Goal: Transaction & Acquisition: Purchase product/service

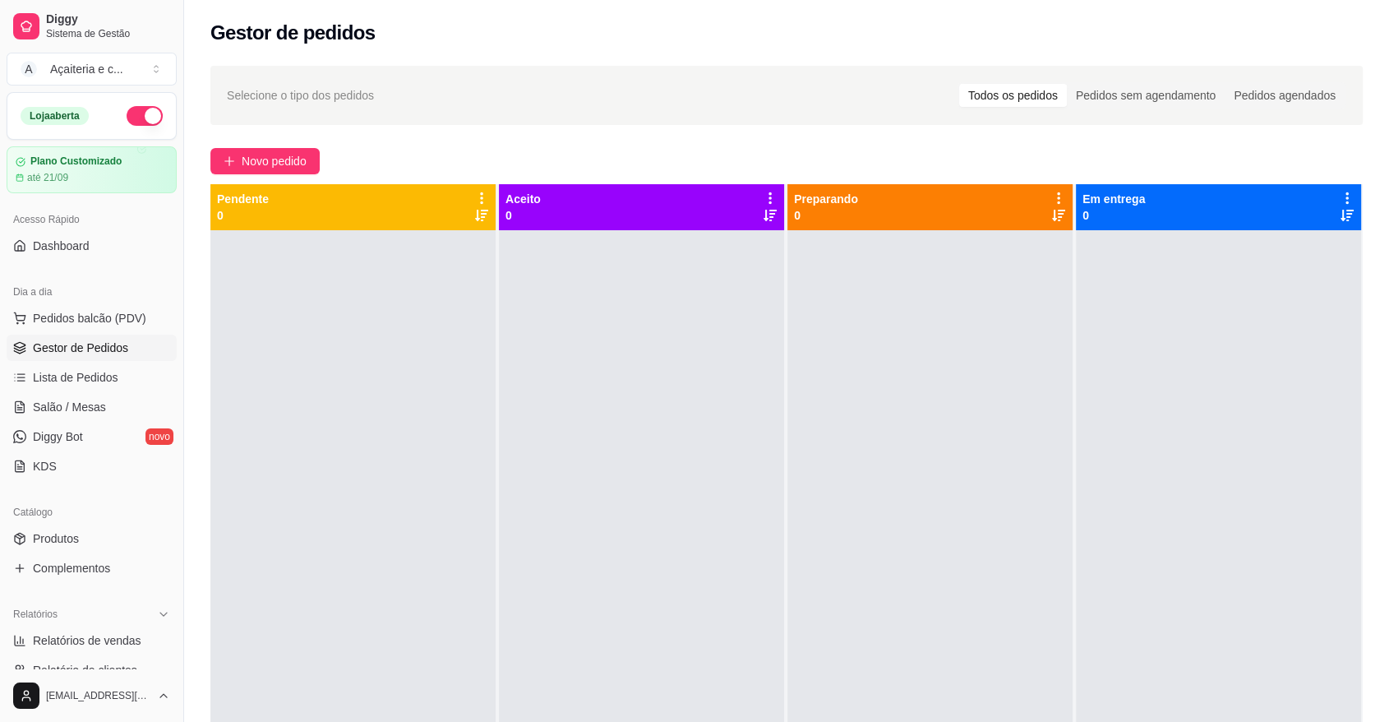
scroll to position [208, 0]
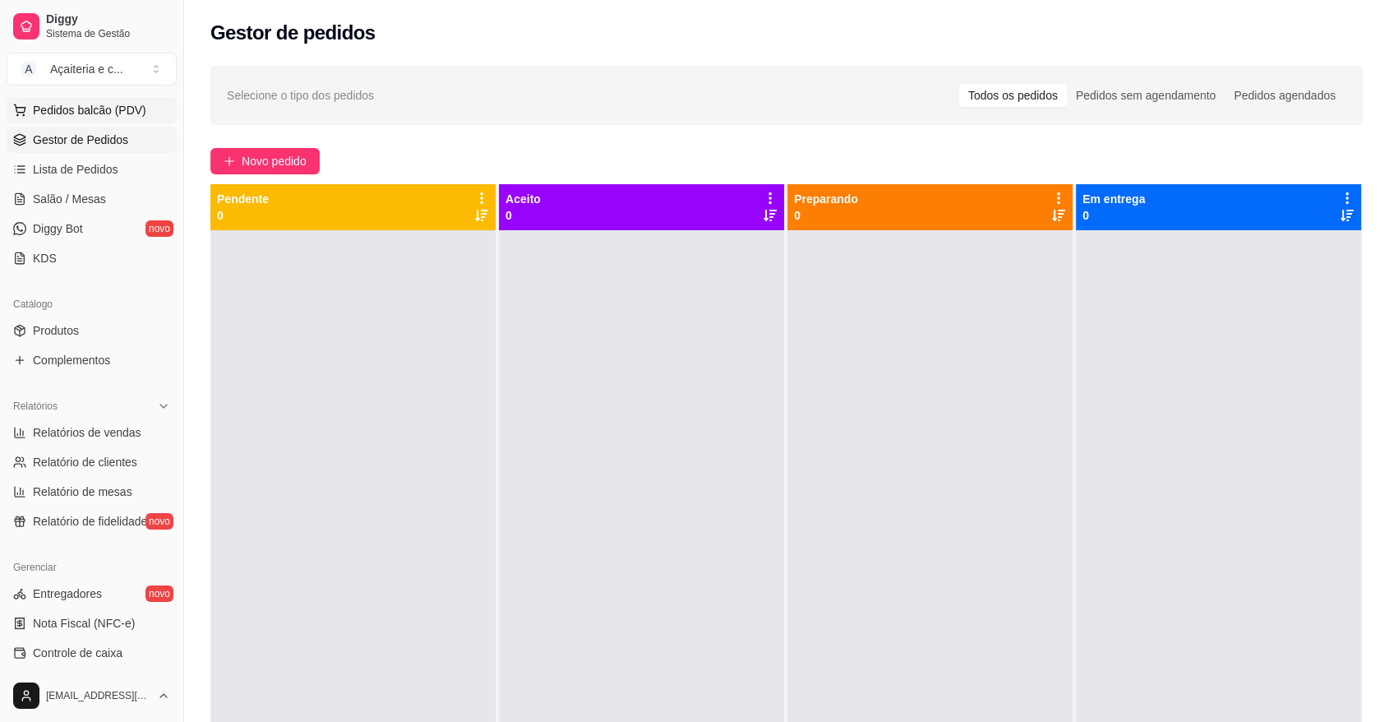
click at [76, 100] on button "Pedidos balcão (PDV)" at bounding box center [92, 110] width 170 height 26
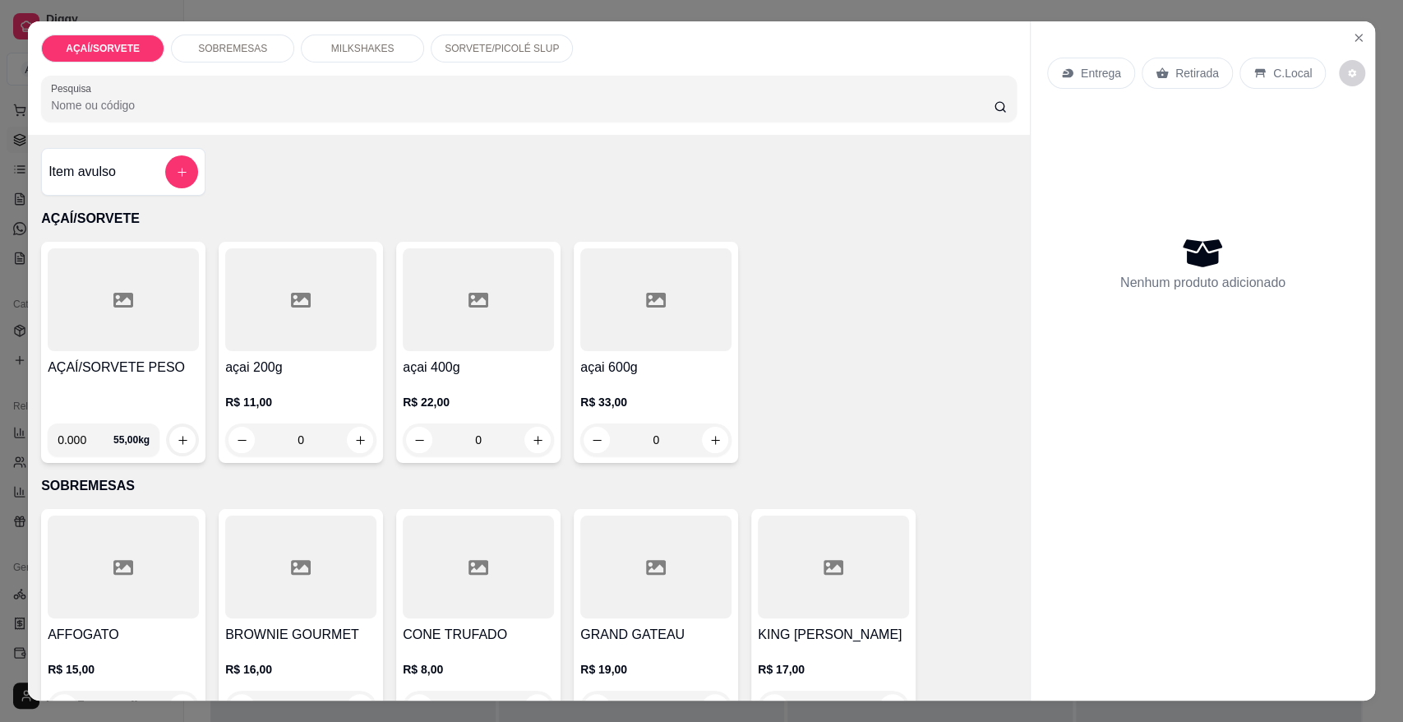
click at [99, 395] on div "AÇAÍ/SORVETE PESO" at bounding box center [123, 383] width 151 height 53
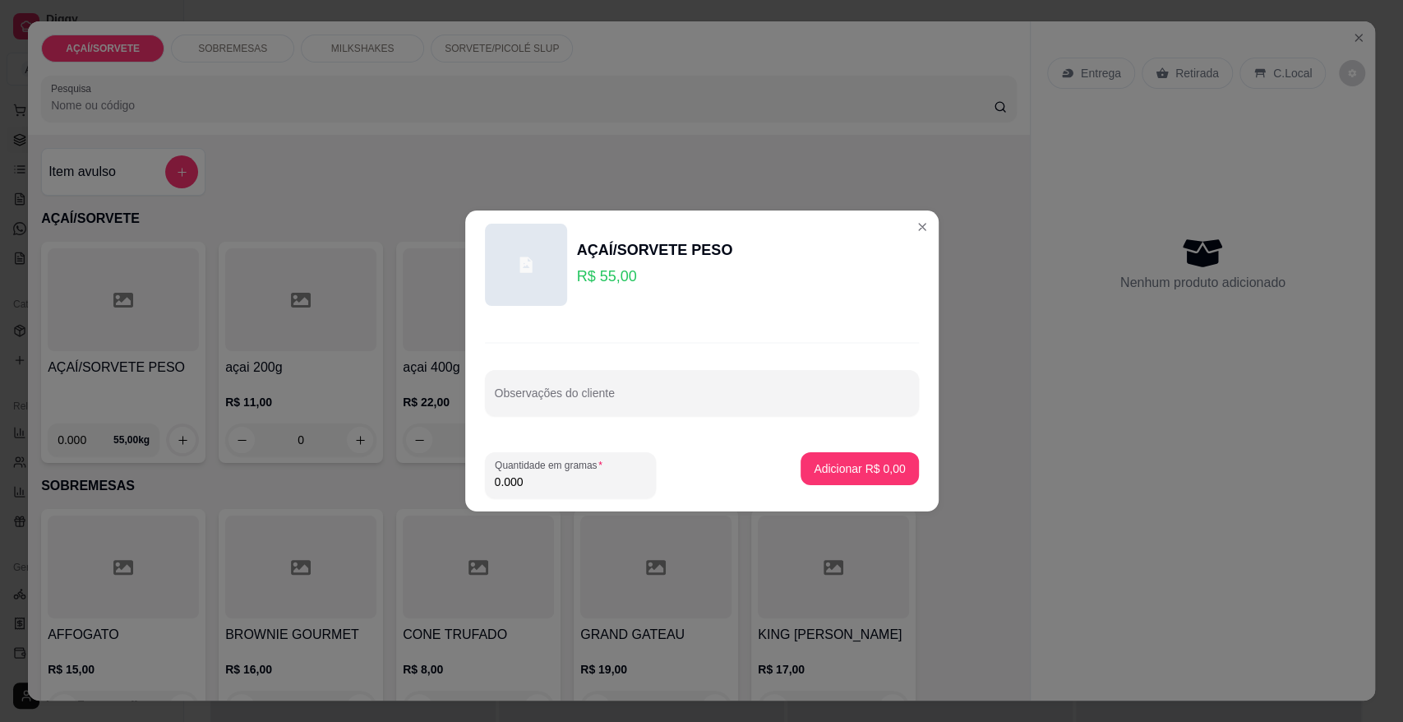
click at [569, 488] on input "0.000" at bounding box center [570, 481] width 151 height 16
type input "0.258"
click at [834, 477] on button "Adicionar R$ 14,19" at bounding box center [856, 469] width 121 height 32
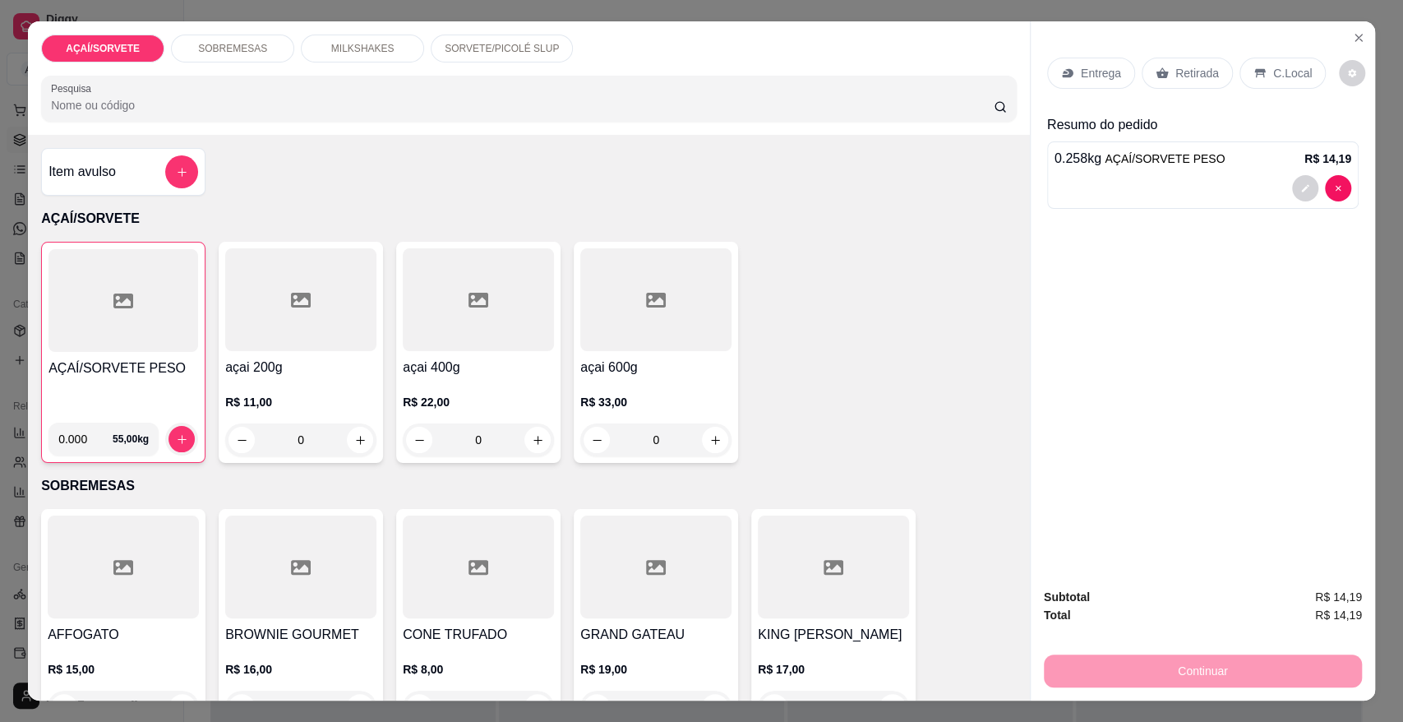
click at [1186, 60] on div "Retirada" at bounding box center [1186, 73] width 91 height 31
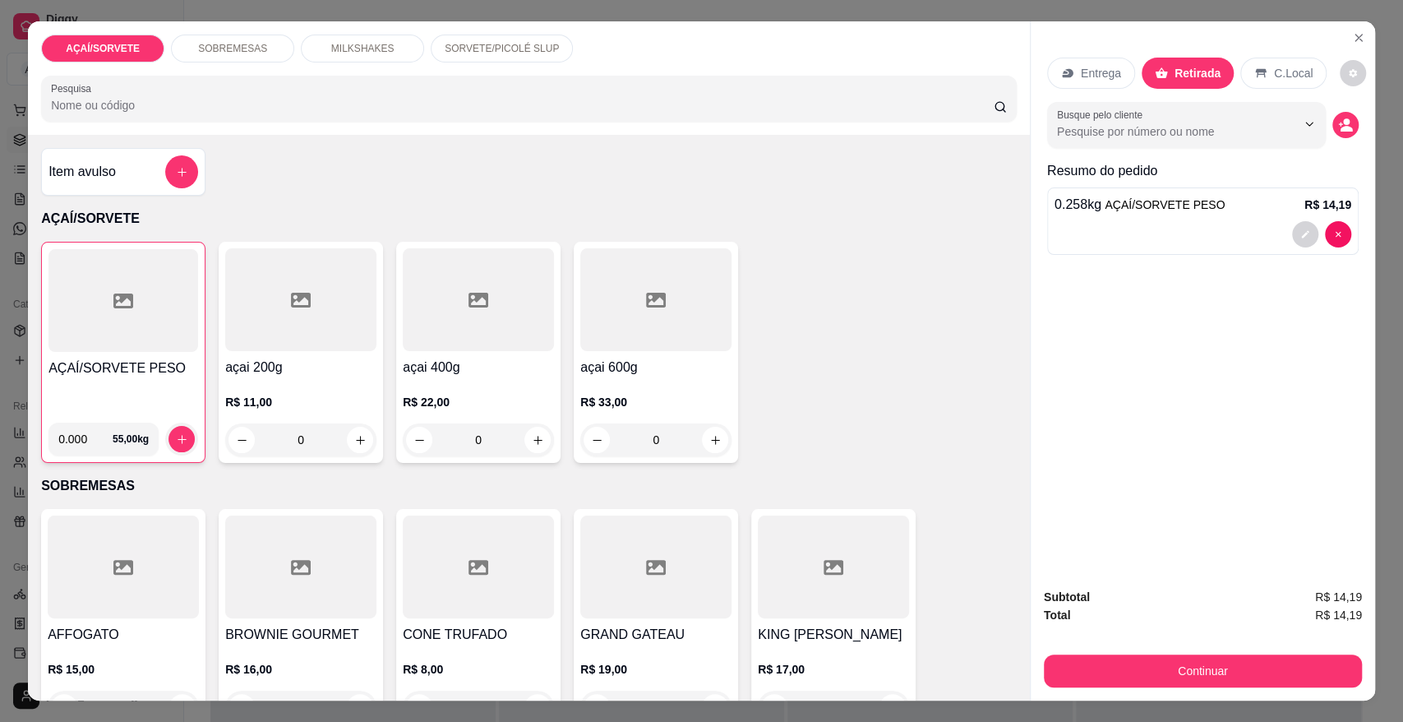
click at [1224, 689] on div "Subtotal R$ 14,19 Total R$ 14,19 Continuar" at bounding box center [1203, 637] width 344 height 126
click at [1220, 681] on button "Continuar" at bounding box center [1203, 670] width 308 height 32
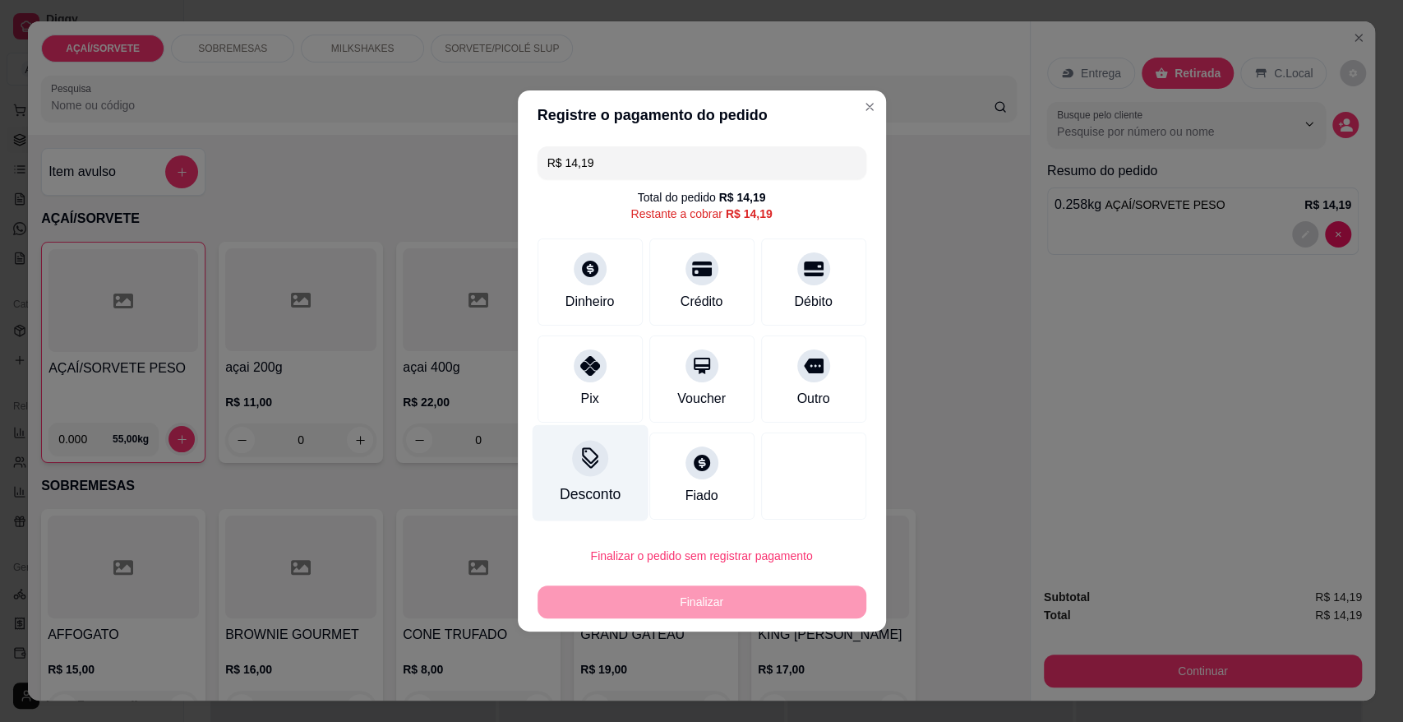
click at [595, 460] on icon at bounding box center [589, 457] width 21 height 21
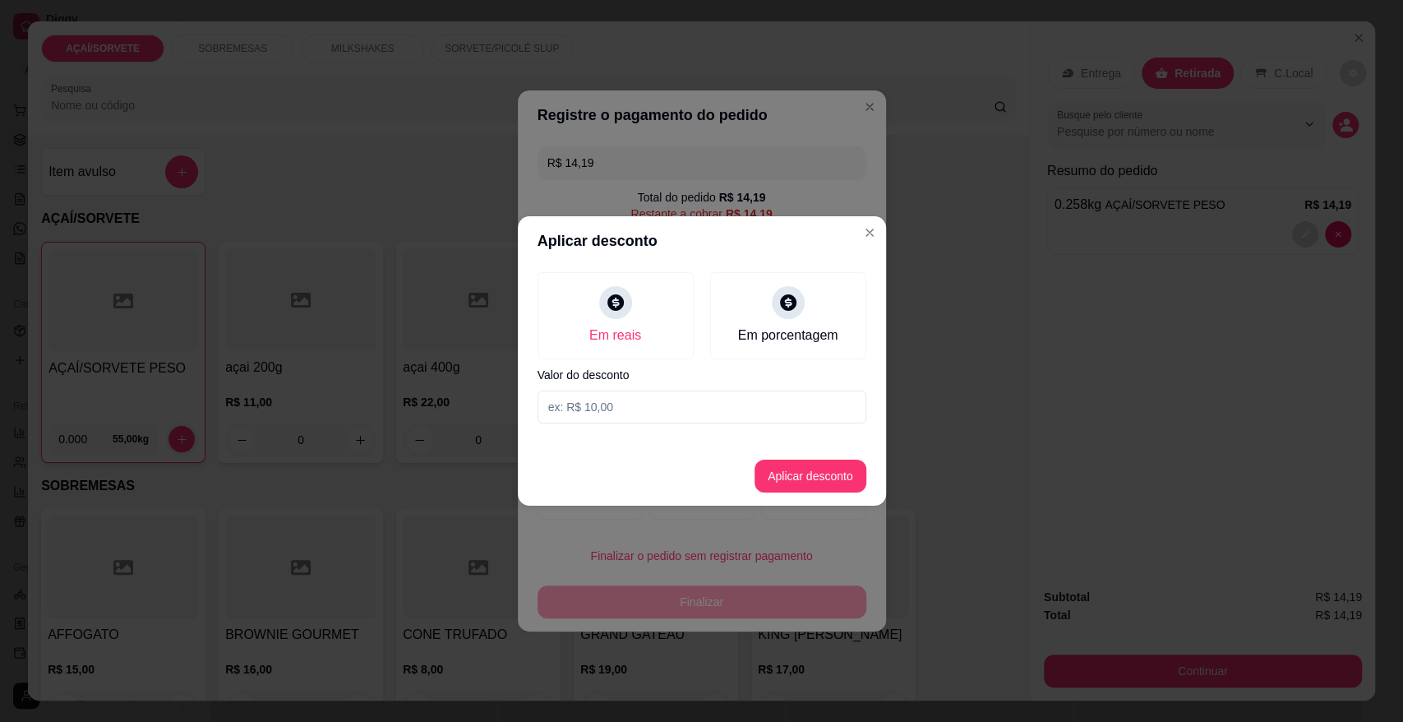
click at [648, 408] on input at bounding box center [701, 406] width 329 height 33
type input "0,19"
click at [817, 470] on button "Aplicar desconto" at bounding box center [810, 476] width 108 height 32
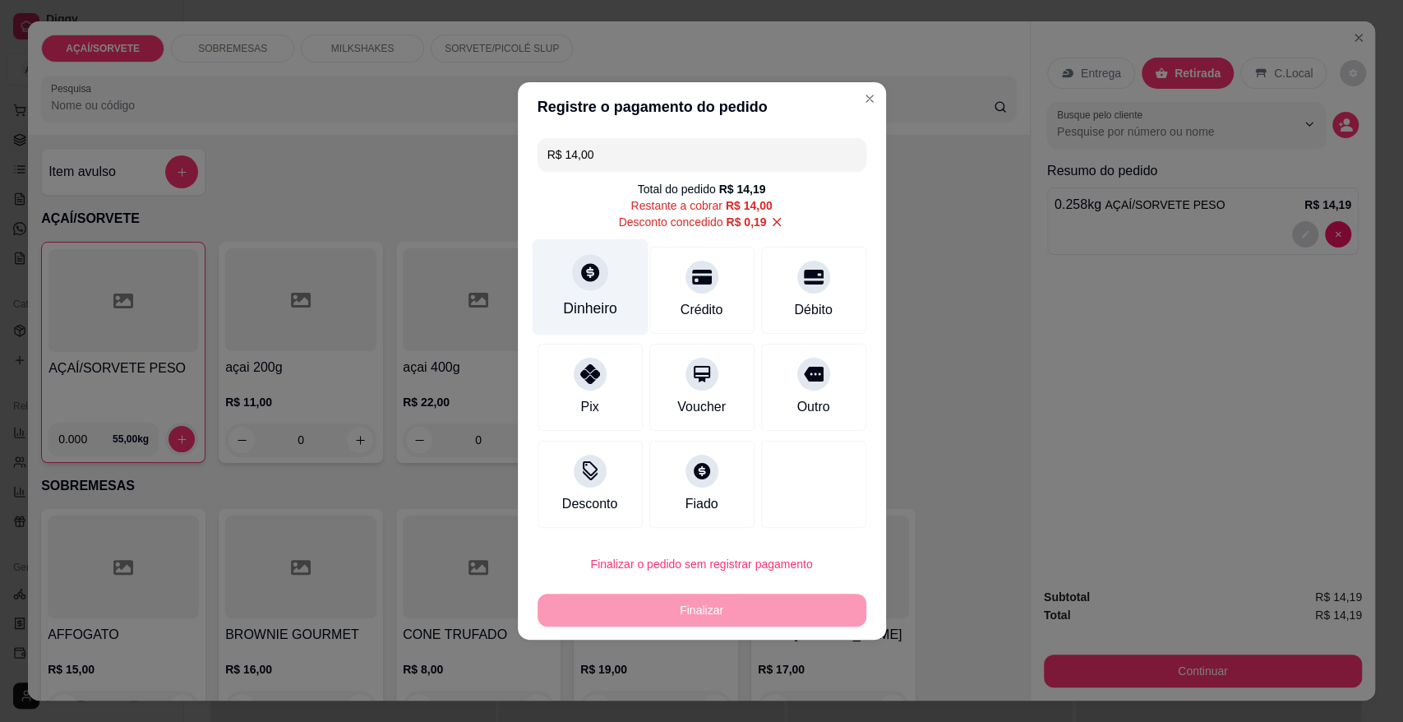
click at [545, 270] on div "Dinheiro" at bounding box center [590, 287] width 116 height 96
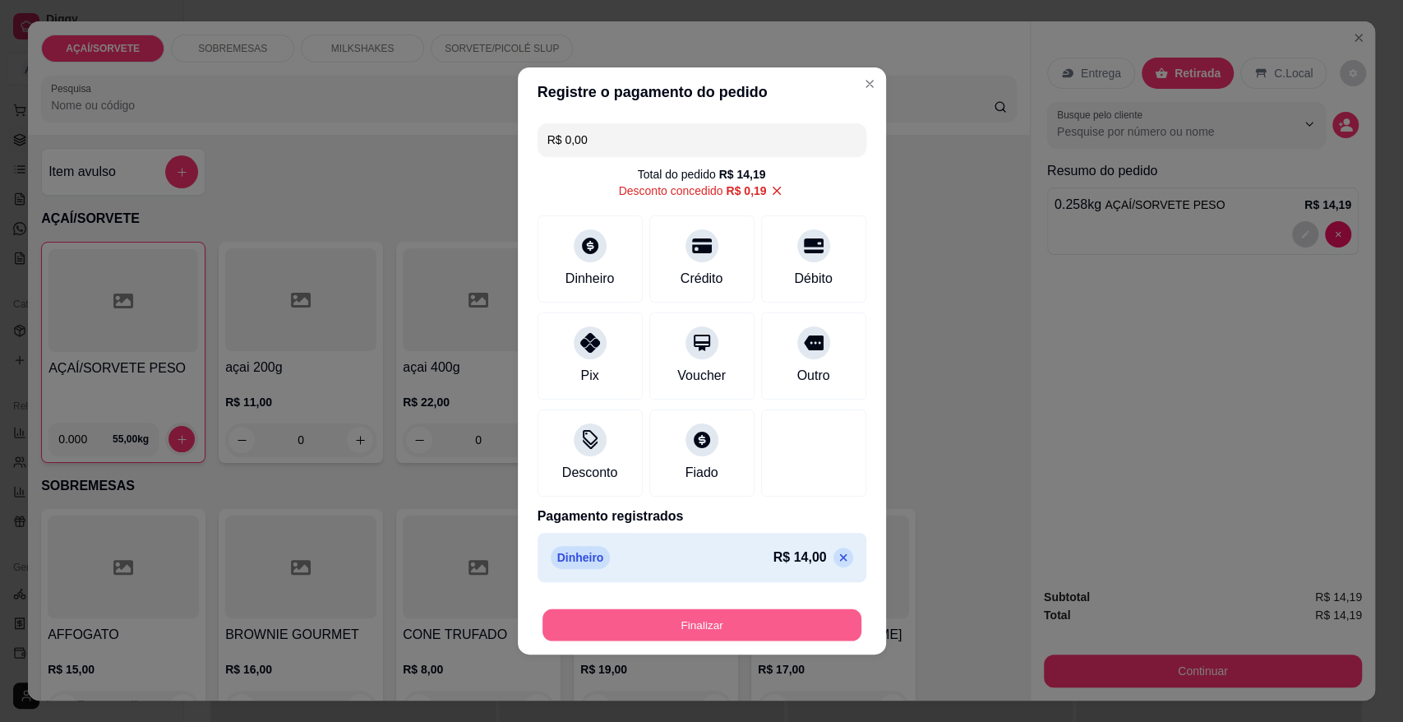
click at [715, 621] on button "Finalizar" at bounding box center [701, 625] width 319 height 32
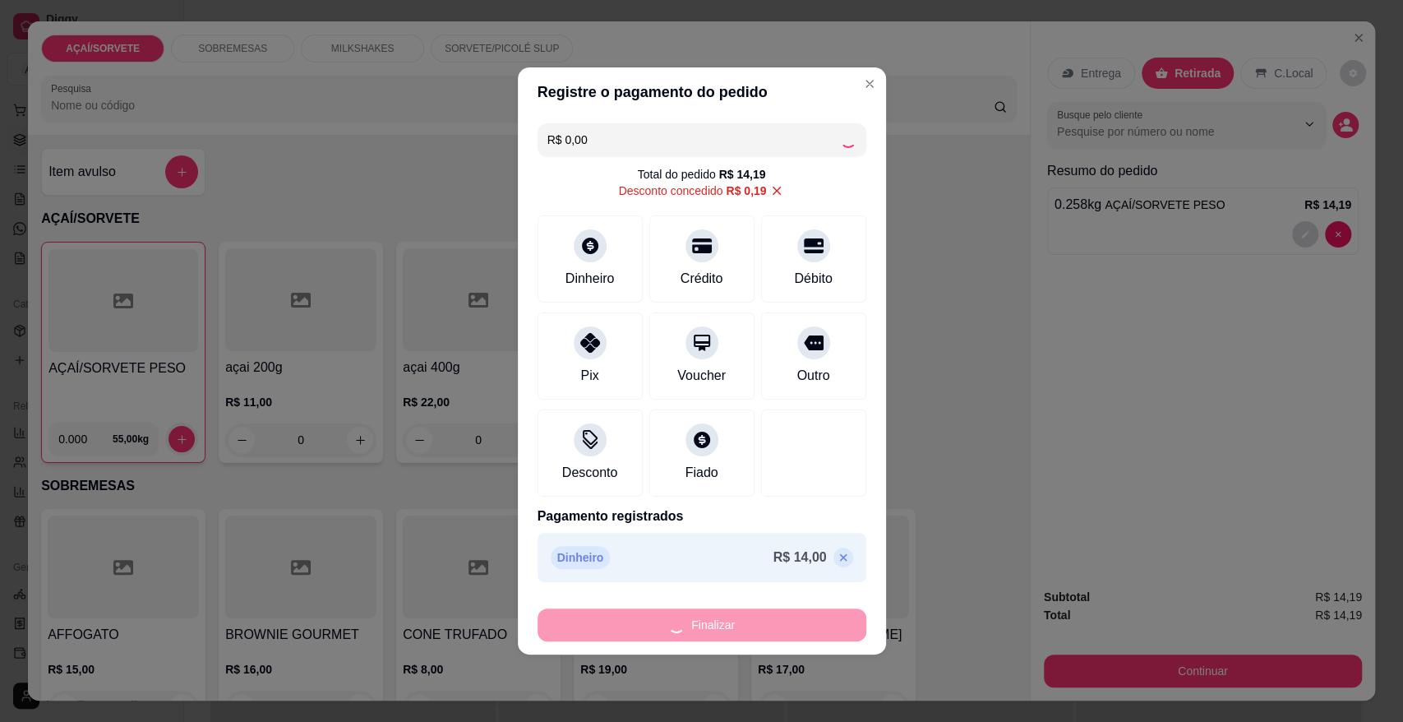
type input "-R$ 14,19"
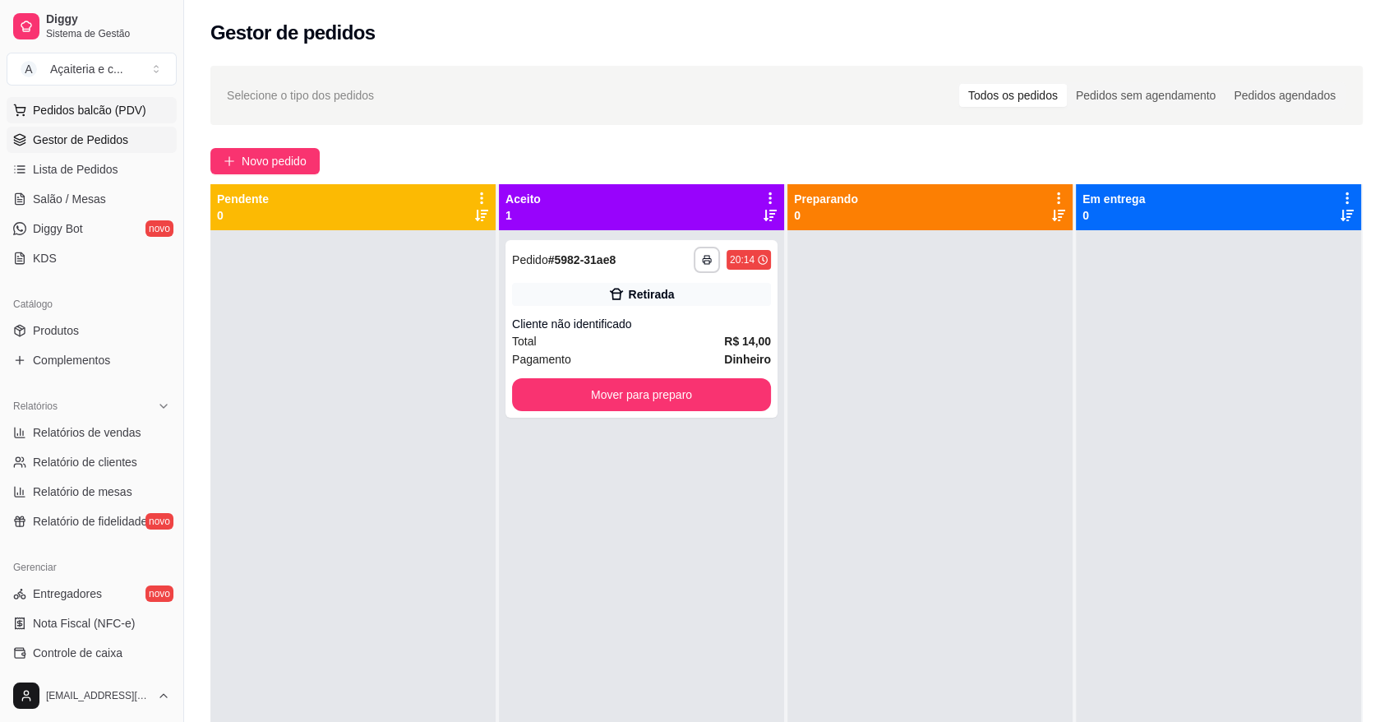
click at [75, 113] on span "Pedidos balcão (PDV)" at bounding box center [89, 110] width 113 height 16
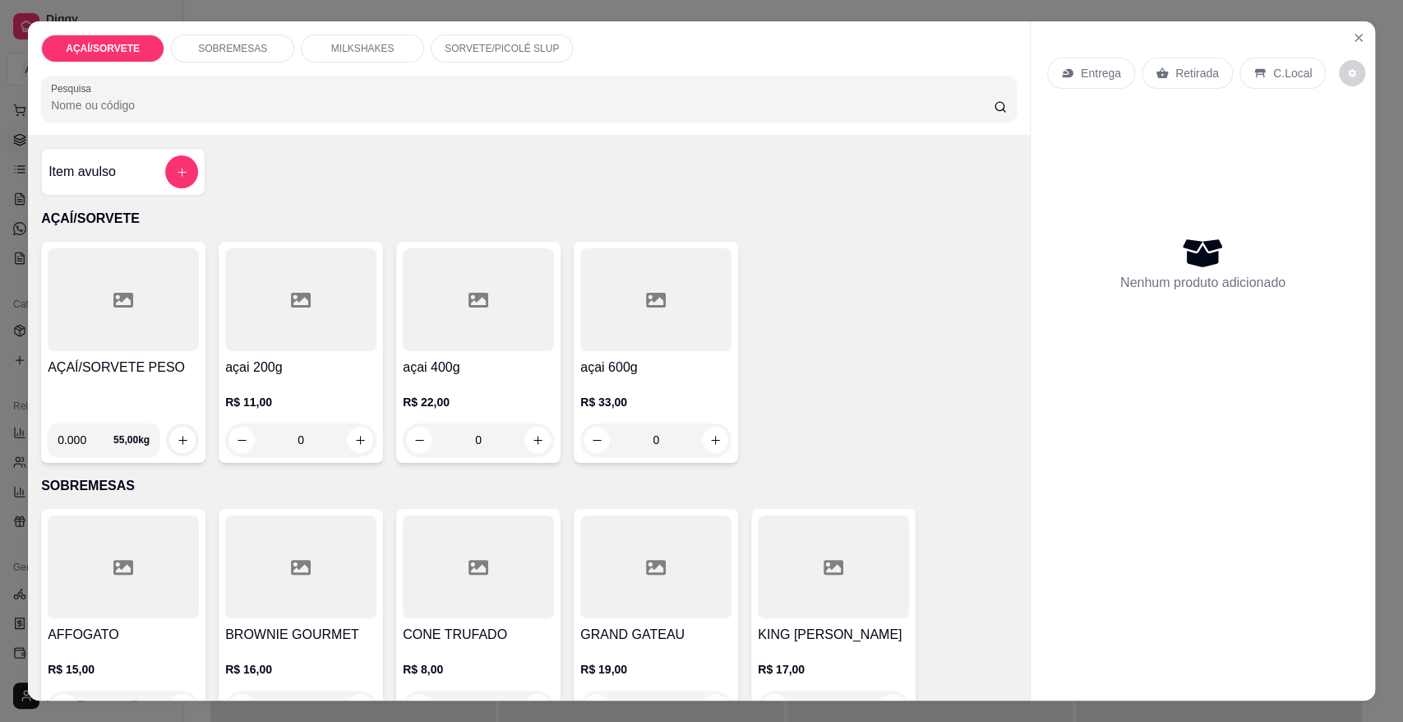
click at [90, 275] on div at bounding box center [123, 299] width 151 height 103
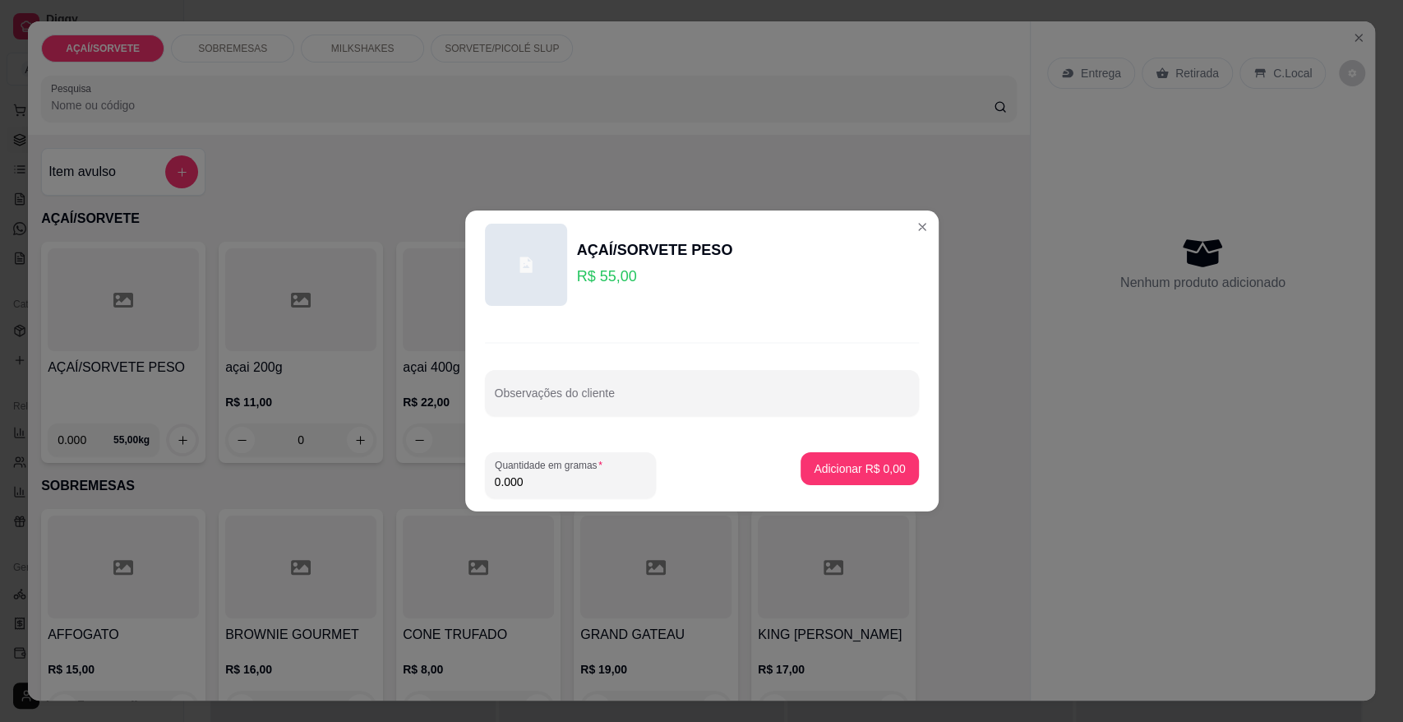
click at [588, 498] on footer "Quantidade em gramas 0.000 Adicionar R$ 0,00" at bounding box center [701, 475] width 473 height 72
click at [590, 486] on input "0.000" at bounding box center [570, 481] width 151 height 16
type input "0.392"
click at [846, 466] on p "Adicionar R$ 21,56" at bounding box center [856, 468] width 95 height 16
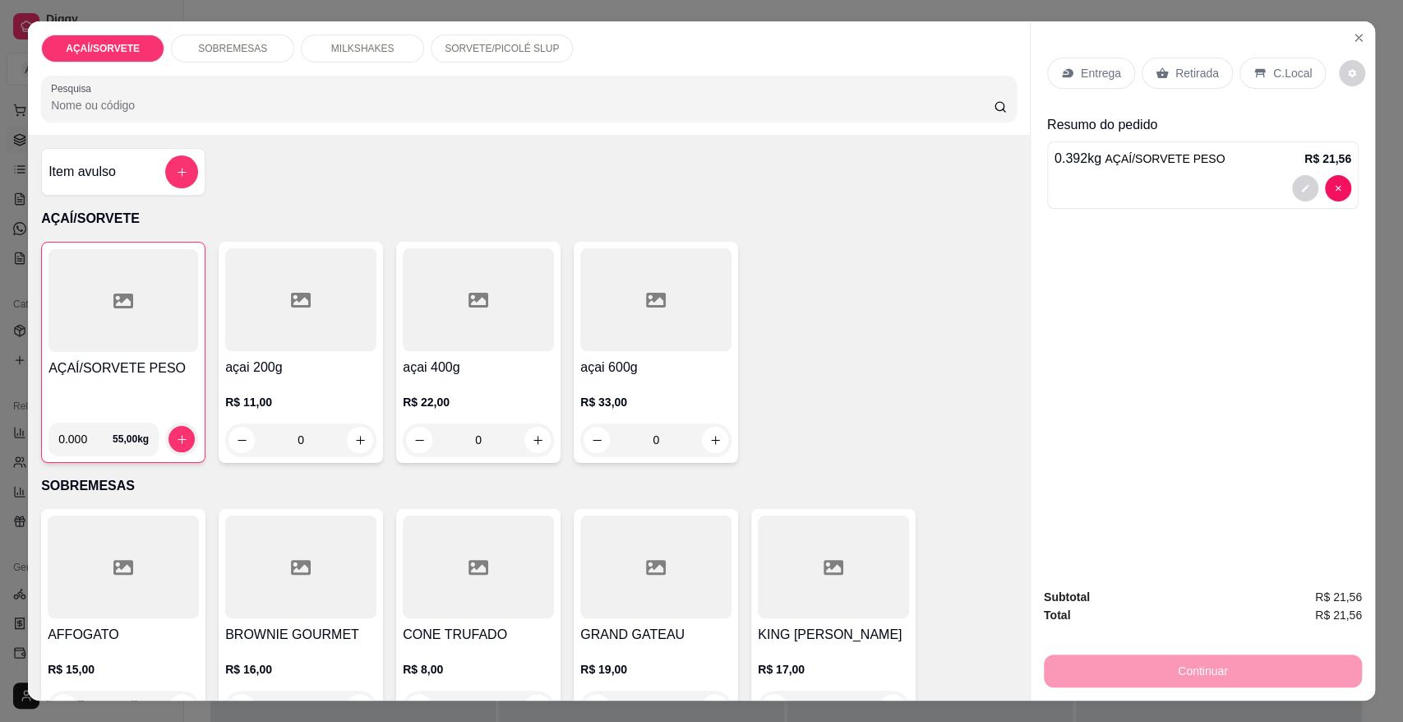
click at [1195, 88] on div "Retirada" at bounding box center [1186, 73] width 91 height 31
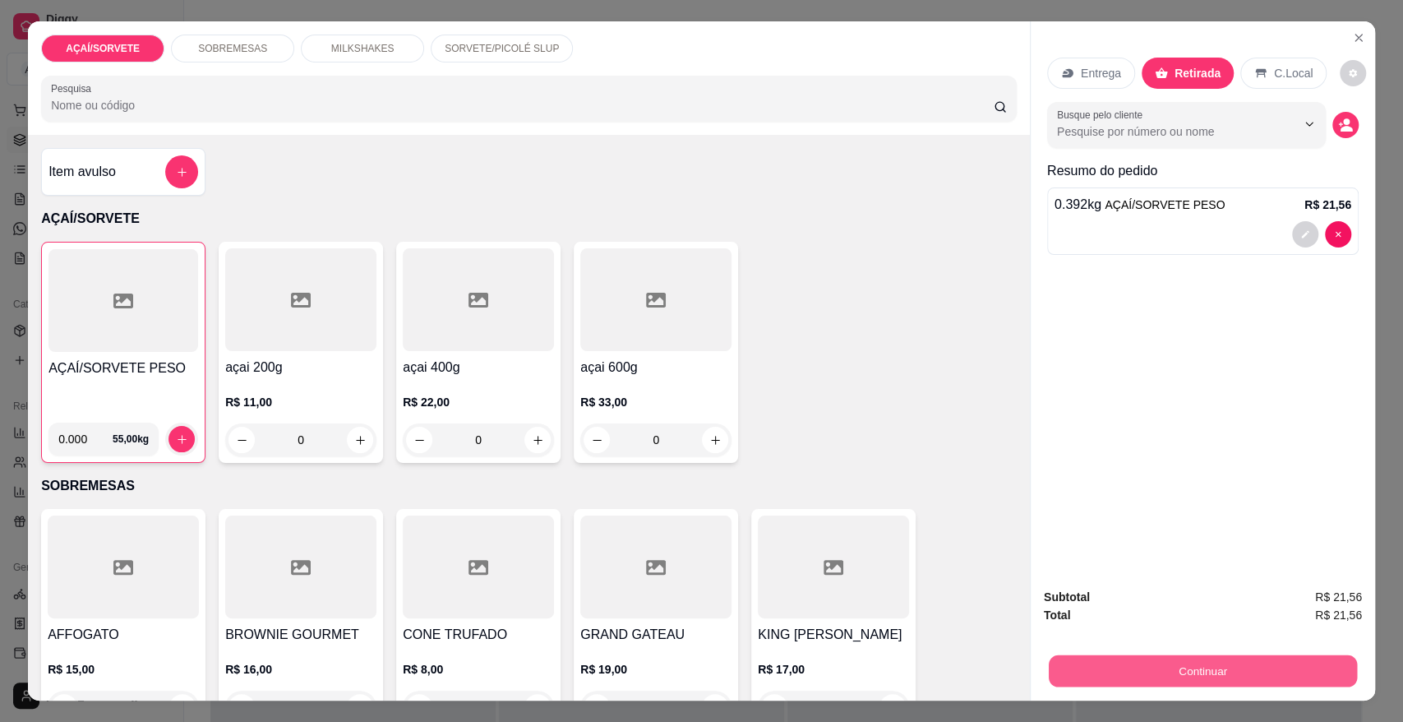
click at [1265, 680] on button "Continuar" at bounding box center [1203, 670] width 308 height 32
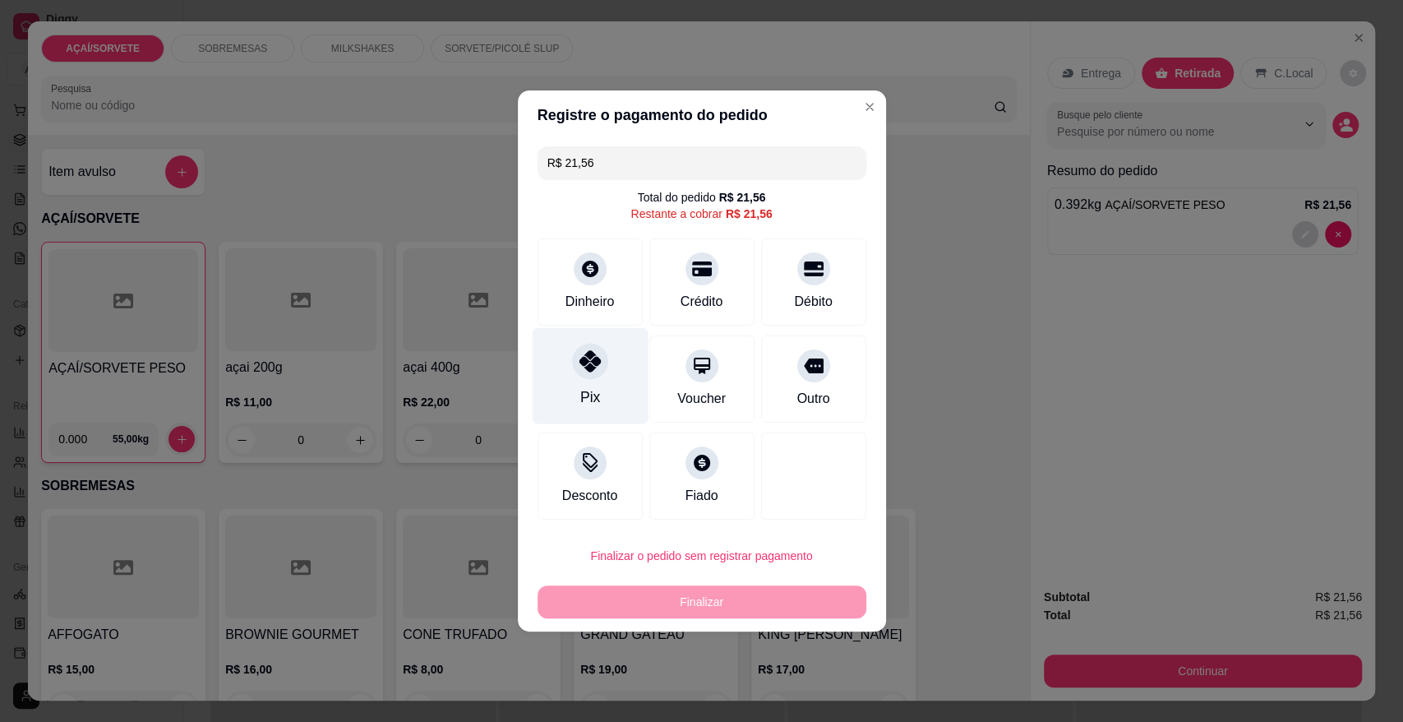
click at [591, 394] on div "Pix" at bounding box center [589, 396] width 20 height 21
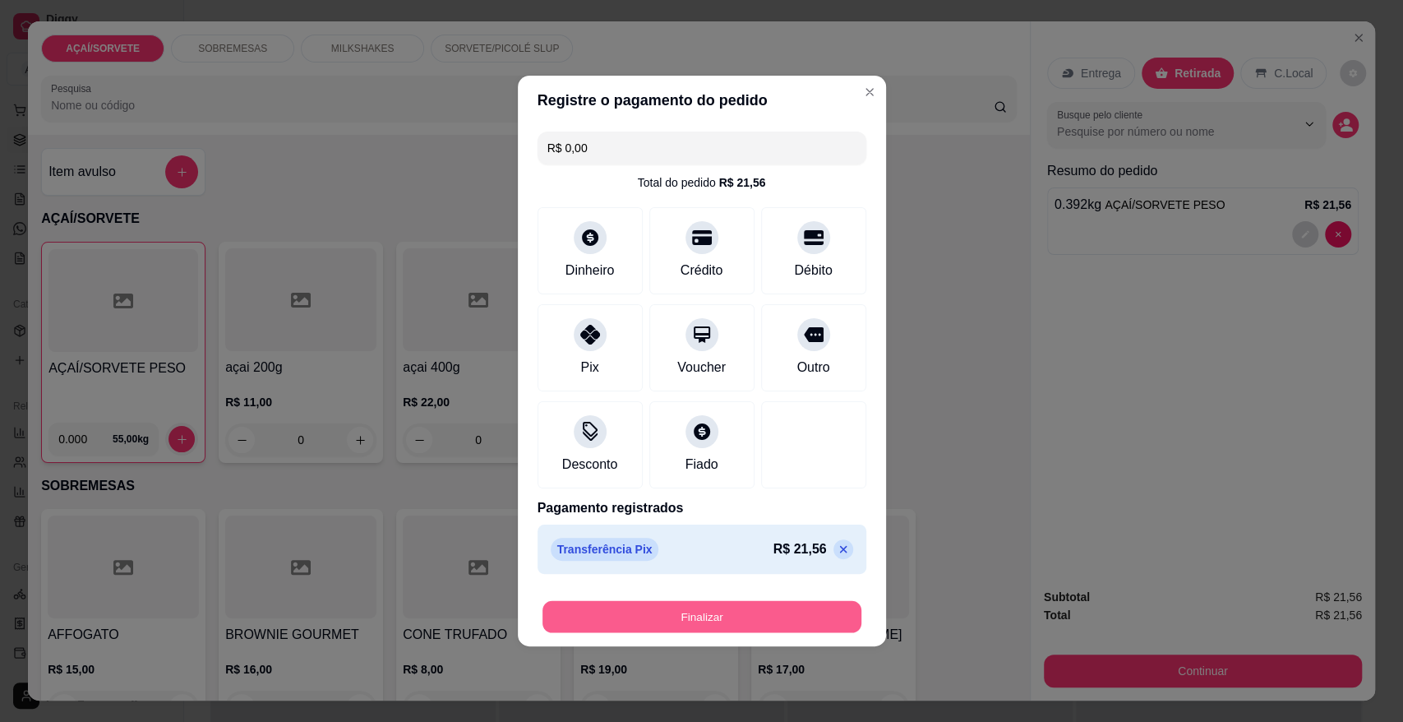
click at [751, 612] on button "Finalizar" at bounding box center [701, 617] width 319 height 32
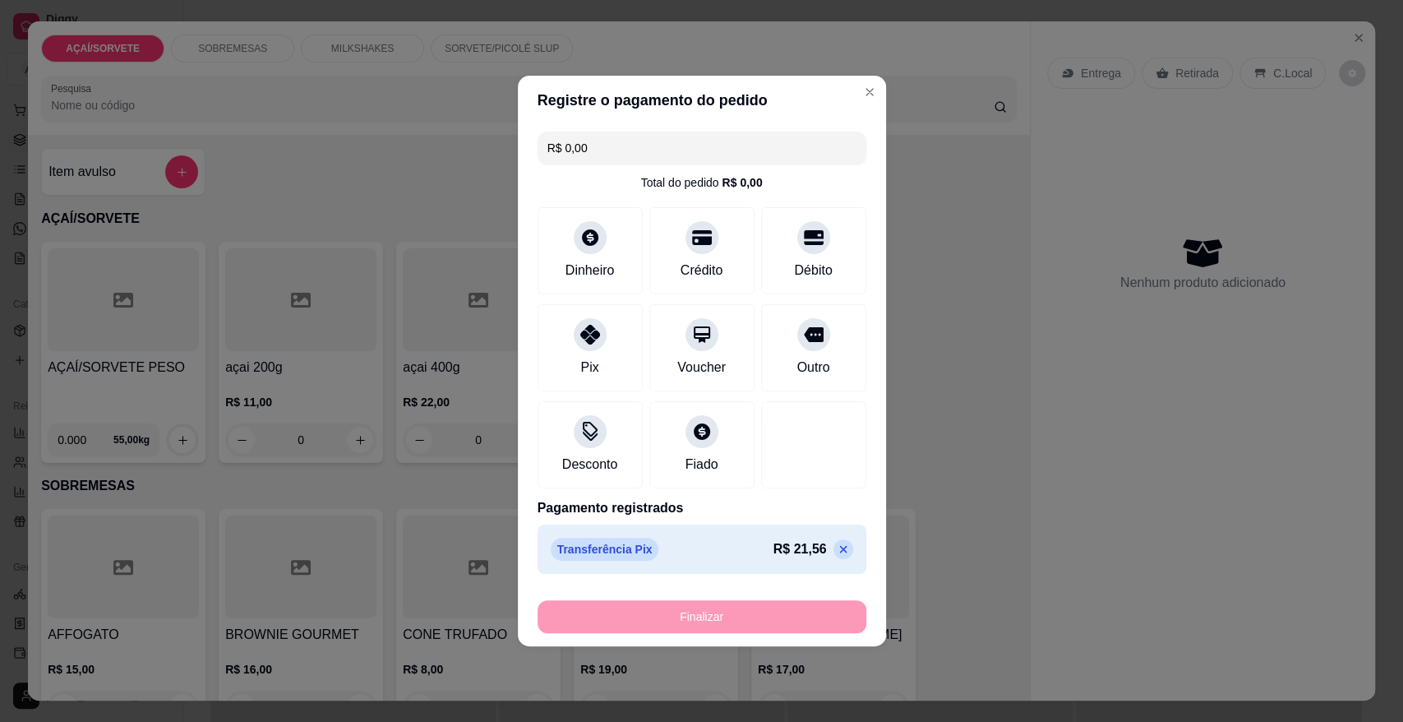
type input "-R$ 21,56"
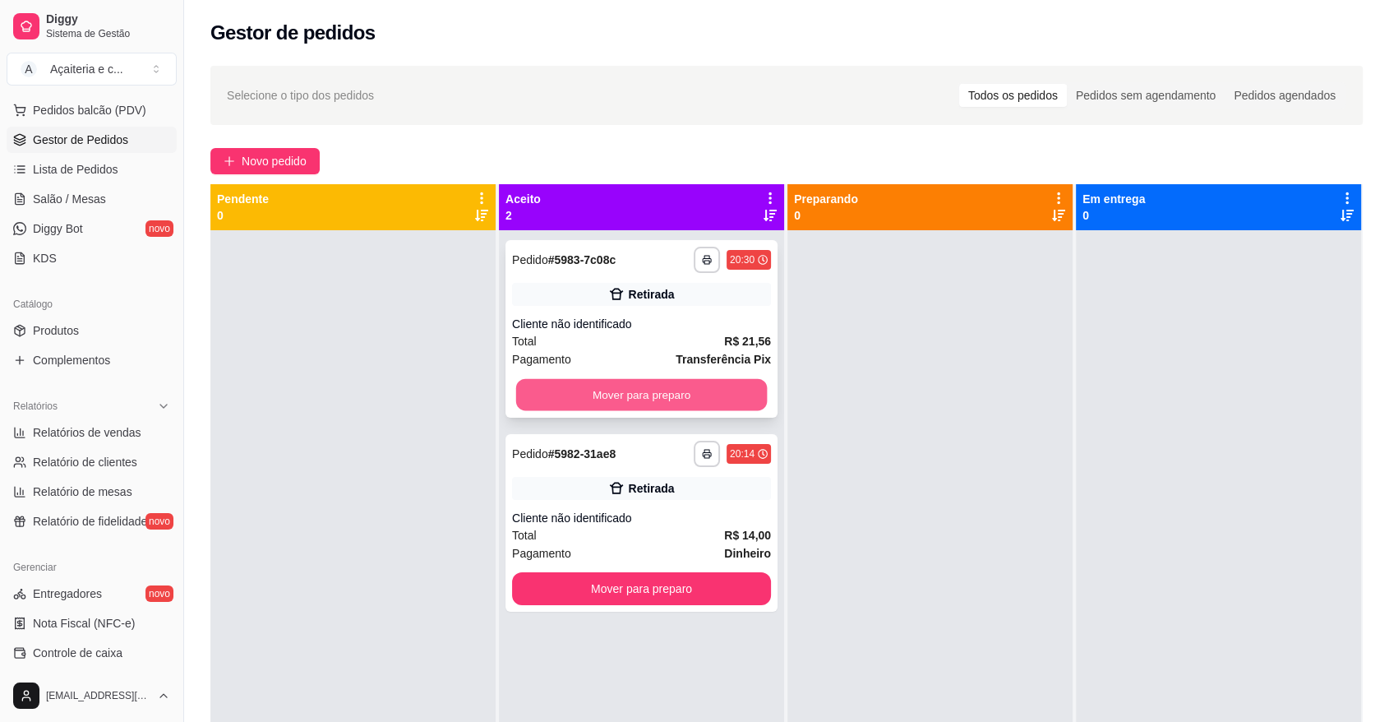
click at [627, 388] on button "Mover para preparo" at bounding box center [641, 395] width 251 height 32
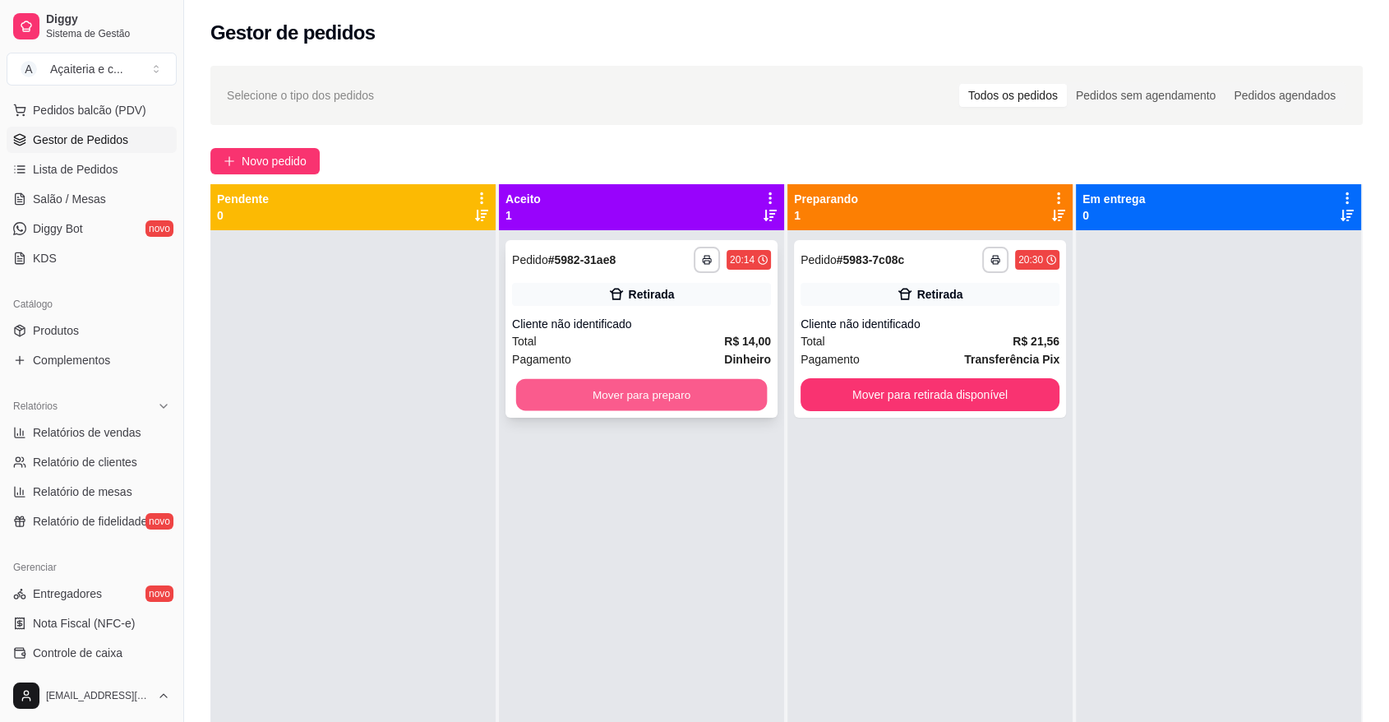
click at [657, 398] on button "Mover para preparo" at bounding box center [641, 395] width 251 height 32
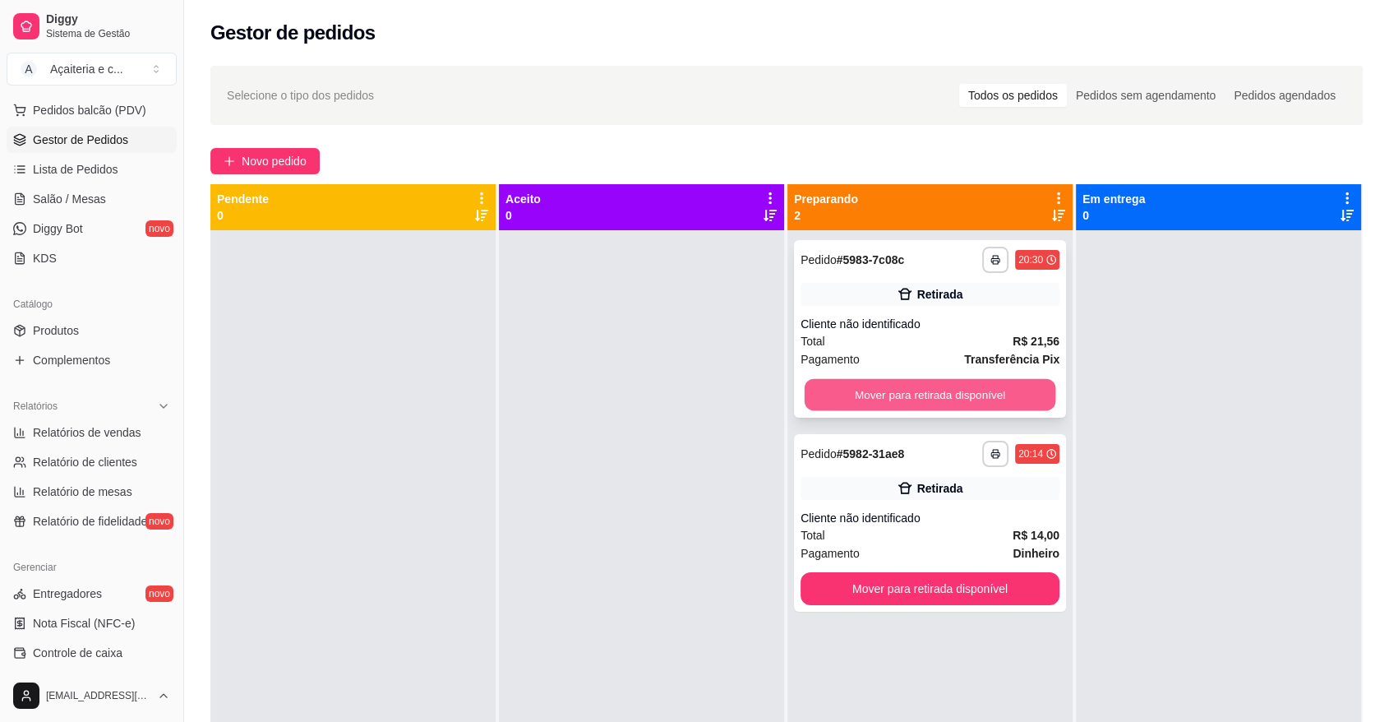
click at [853, 394] on button "Mover para retirada disponível" at bounding box center [930, 395] width 251 height 32
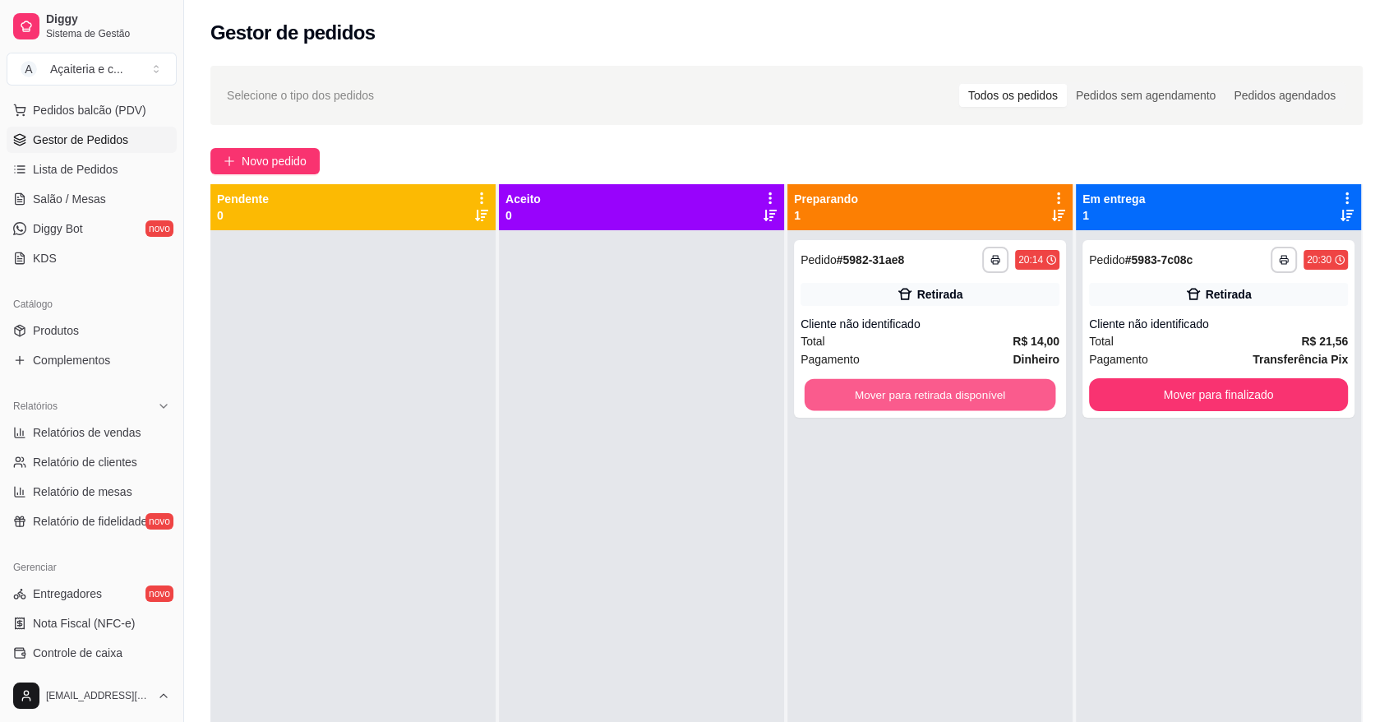
click at [938, 401] on button "Mover para retirada disponível" at bounding box center [930, 395] width 251 height 32
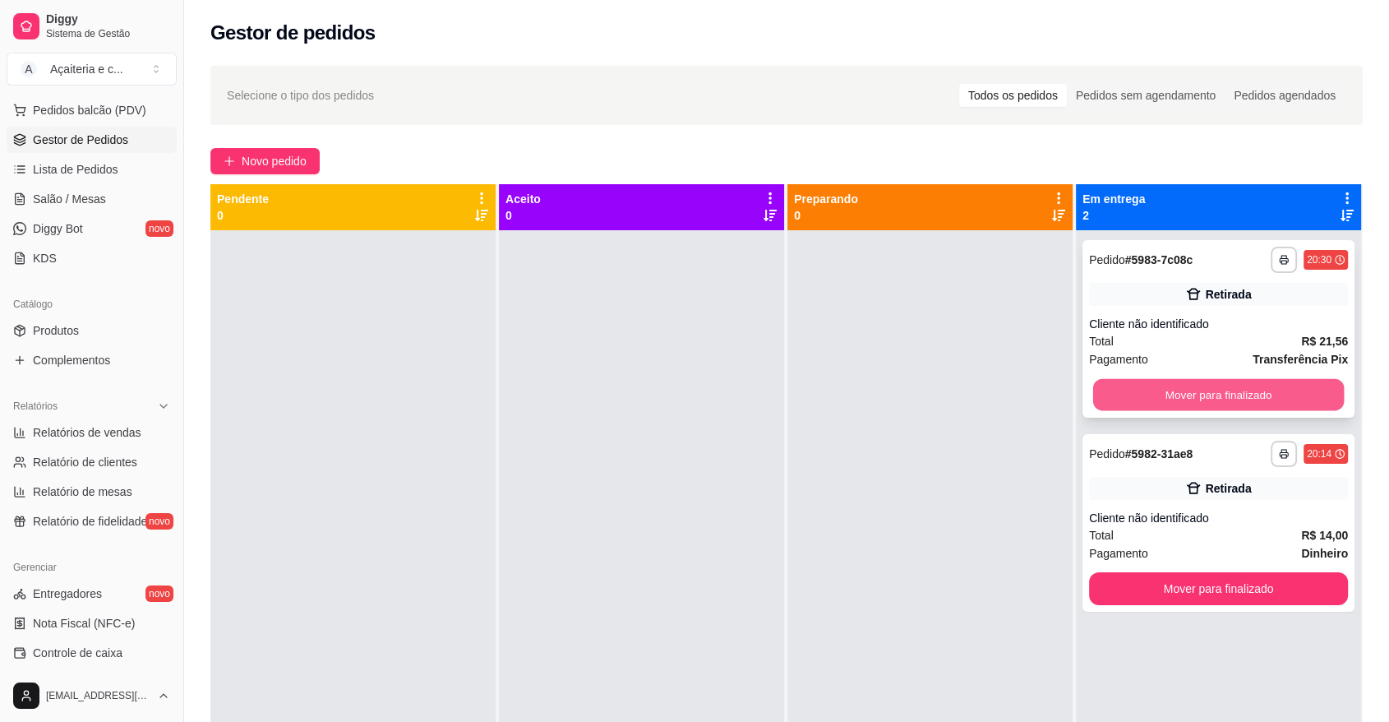
click at [1226, 398] on button "Mover para finalizado" at bounding box center [1218, 395] width 251 height 32
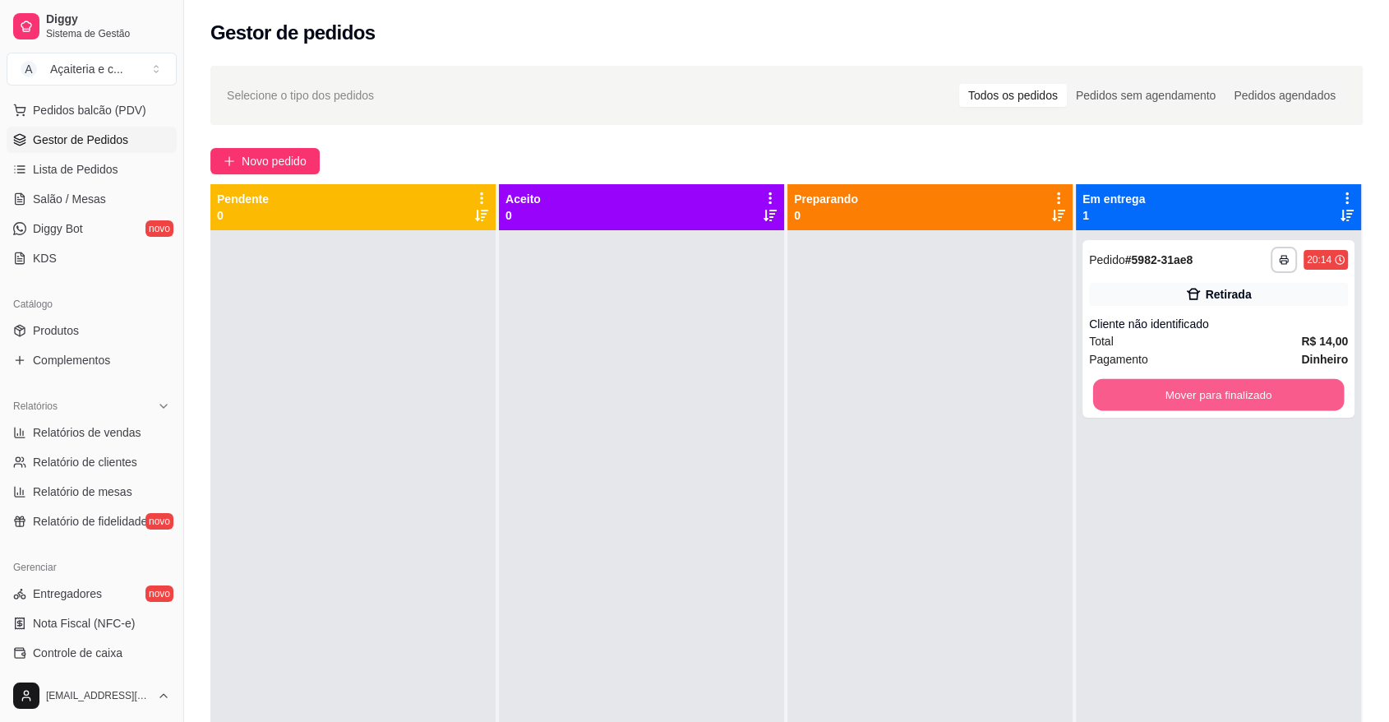
click at [1226, 398] on button "Mover para finalizado" at bounding box center [1218, 395] width 251 height 32
